Goal: Find specific page/section: Find specific page/section

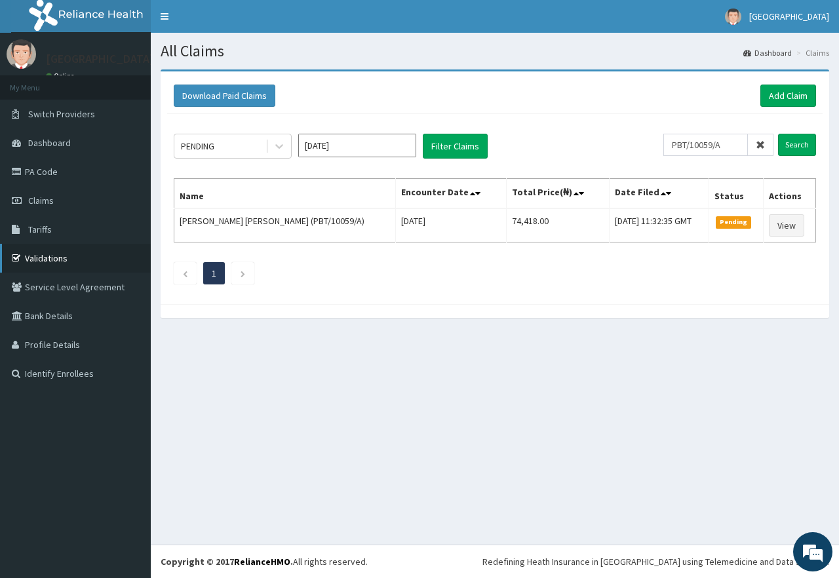
click at [100, 258] on link "Validations" at bounding box center [75, 258] width 151 height 29
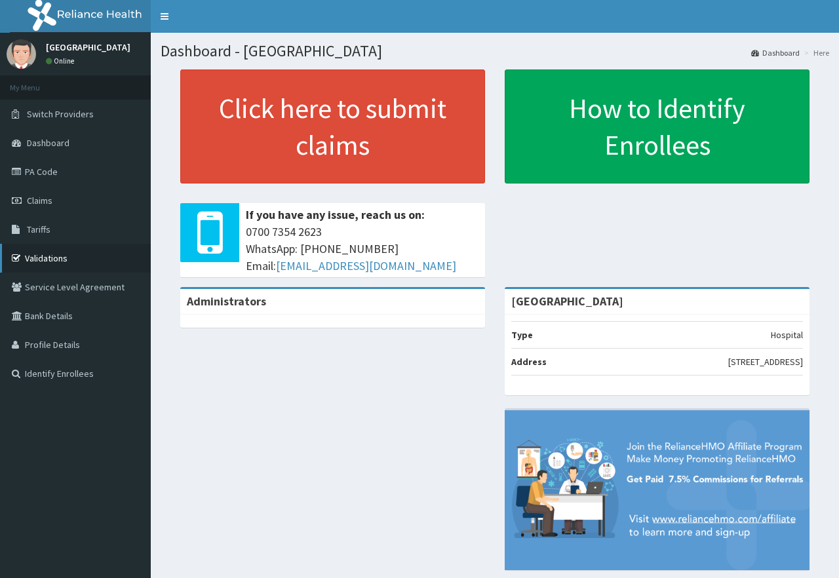
click at [97, 264] on link "Validations" at bounding box center [75, 258] width 151 height 29
click at [87, 254] on link "Validations" at bounding box center [75, 258] width 151 height 29
